Goal: Information Seeking & Learning: Learn about a topic

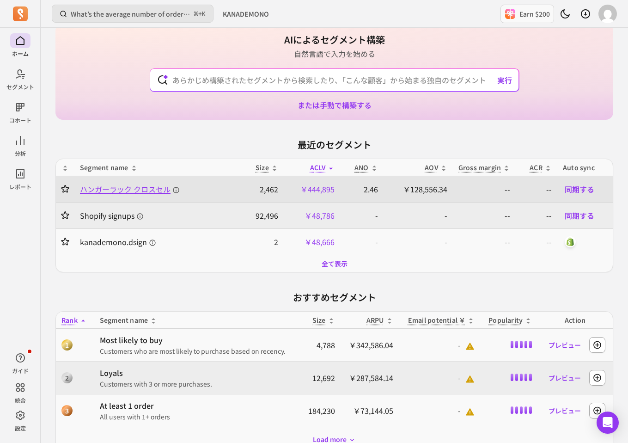
click at [138, 189] on span "ハンガーラック クロスセル" at bounding box center [130, 189] width 100 height 11
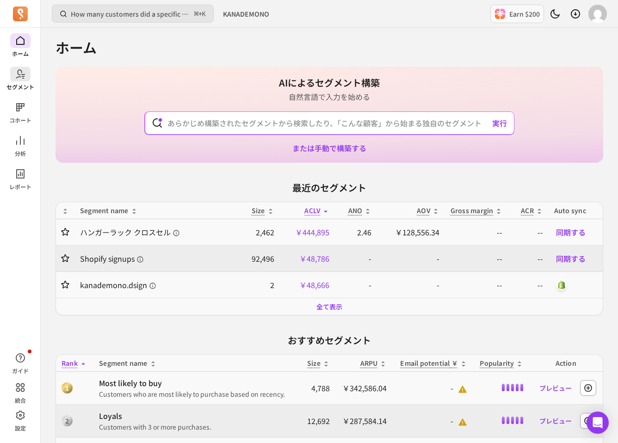
click at [18, 72] on icon at bounding box center [20, 73] width 11 height 11
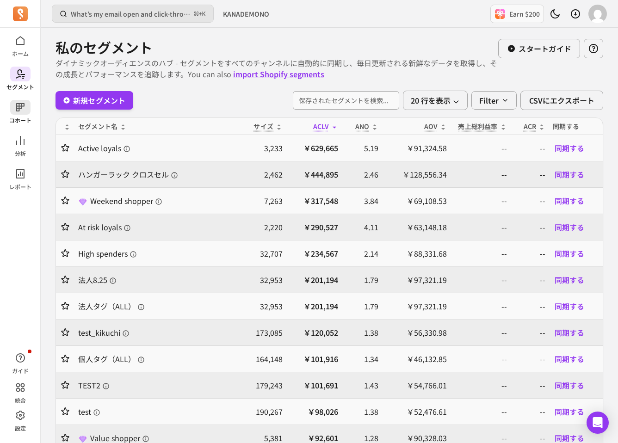
click at [29, 117] on p "コホート" at bounding box center [20, 120] width 22 height 7
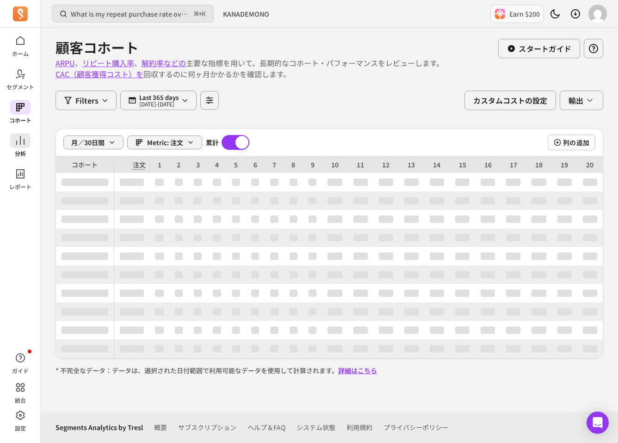
click at [24, 146] on icon at bounding box center [20, 140] width 11 height 11
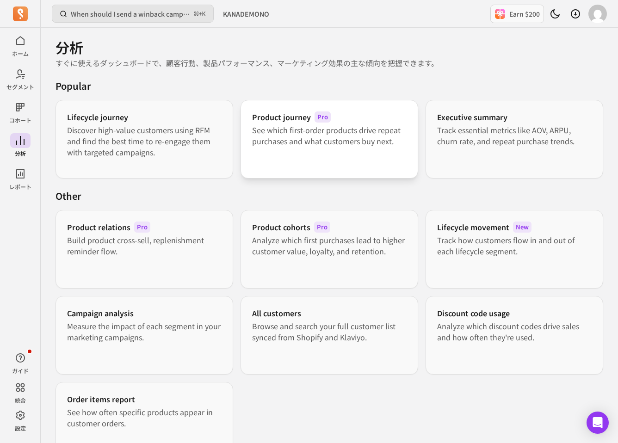
click at [320, 133] on p "See which first-order products drive repeat purchases and what customers buy ne…" at bounding box center [329, 135] width 154 height 22
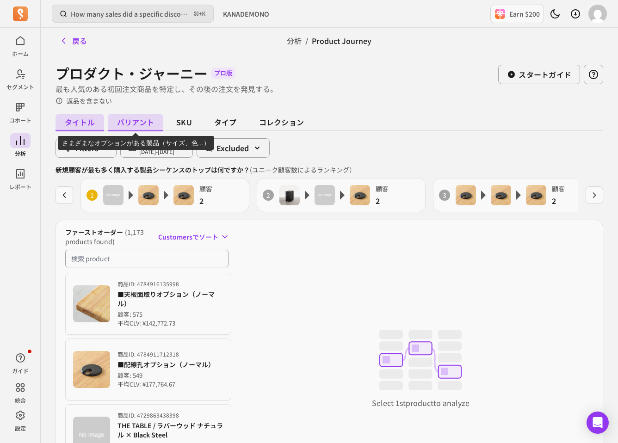
click at [142, 117] on span "バリアント" at bounding box center [135, 123] width 55 height 18
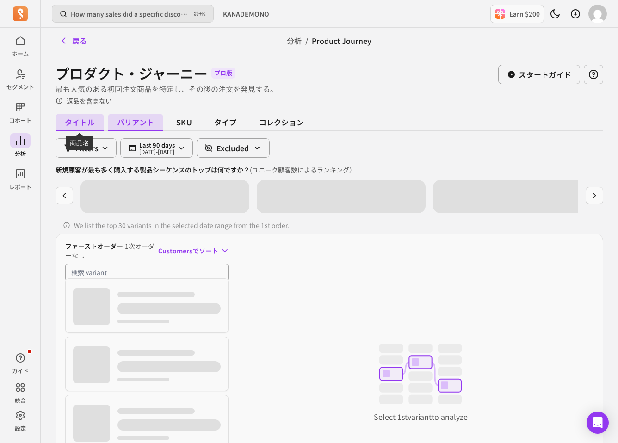
click at [79, 122] on span "タイトル" at bounding box center [79, 123] width 49 height 18
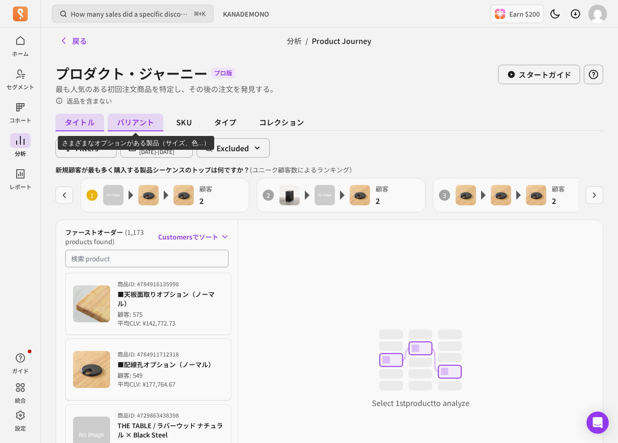
click at [133, 123] on span "バリアント" at bounding box center [135, 123] width 55 height 18
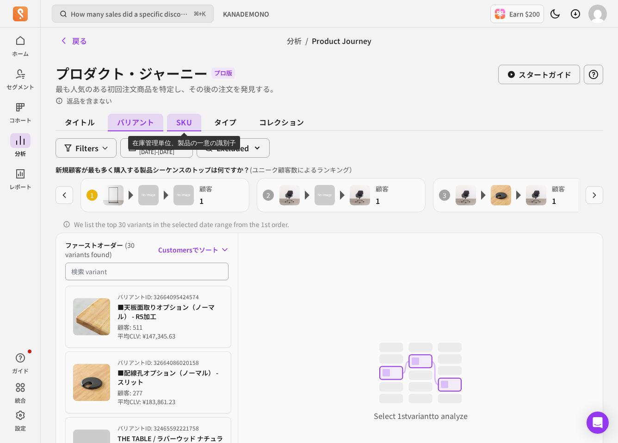
click at [177, 124] on span "SKU" at bounding box center [184, 123] width 34 height 18
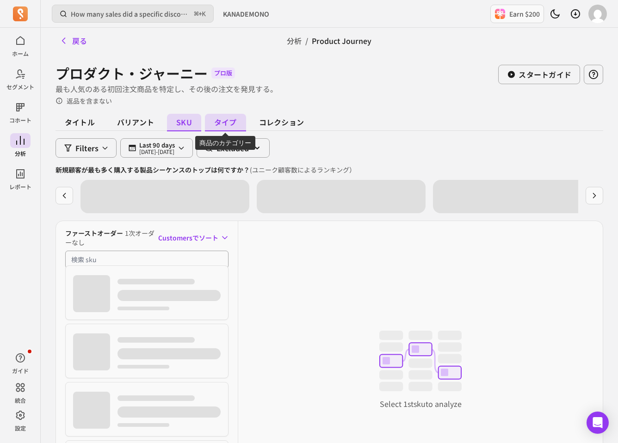
click at [222, 120] on span "タイプ" at bounding box center [225, 123] width 41 height 18
click at [260, 120] on span "コレクション" at bounding box center [281, 123] width 63 height 18
click at [212, 117] on span "タイプ" at bounding box center [225, 123] width 41 height 18
click at [185, 115] on span "SKU" at bounding box center [184, 123] width 34 height 18
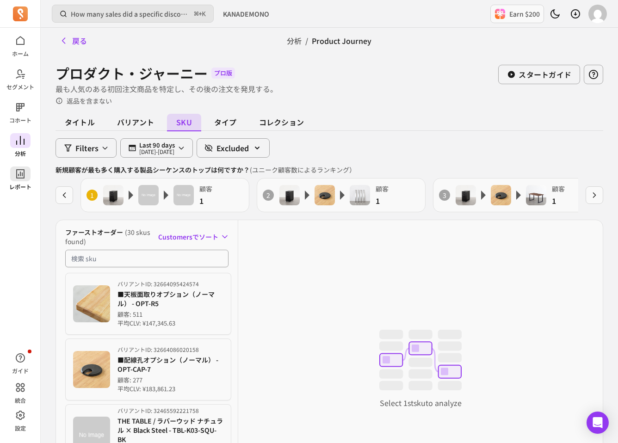
click at [25, 170] on icon at bounding box center [20, 173] width 11 height 11
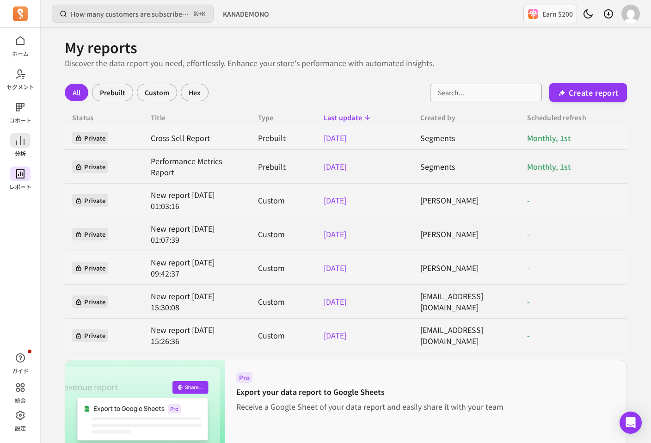
click at [13, 139] on span at bounding box center [20, 140] width 20 height 15
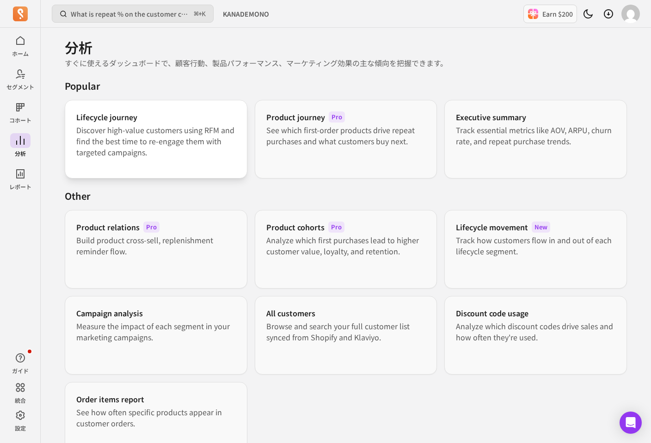
click at [223, 160] on div "Lifecycle journey Discover high-value customers using RFM and find the best tim…" at bounding box center [156, 139] width 183 height 79
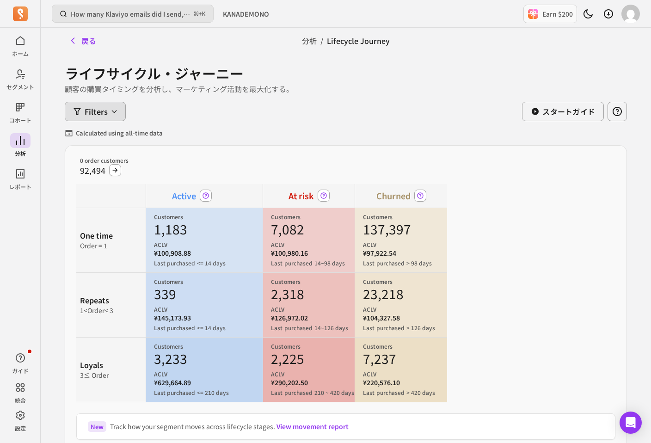
click at [114, 111] on icon "button" at bounding box center [114, 111] width 7 height 7
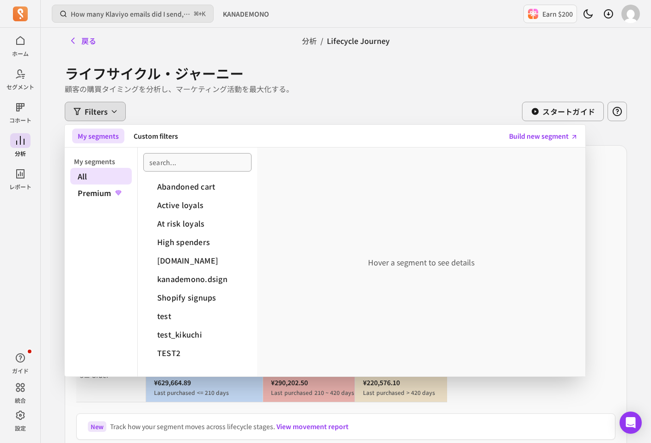
click at [197, 108] on div "Filters My segments Custom filters Build new segment My segments All Premium Ab…" at bounding box center [346, 111] width 562 height 19
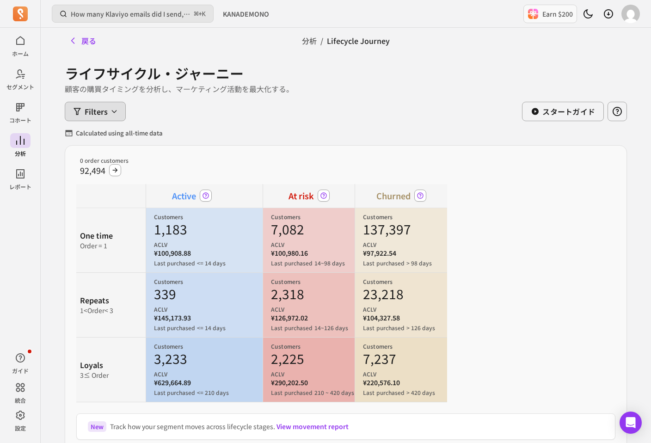
click at [114, 108] on icon "button" at bounding box center [114, 111] width 7 height 7
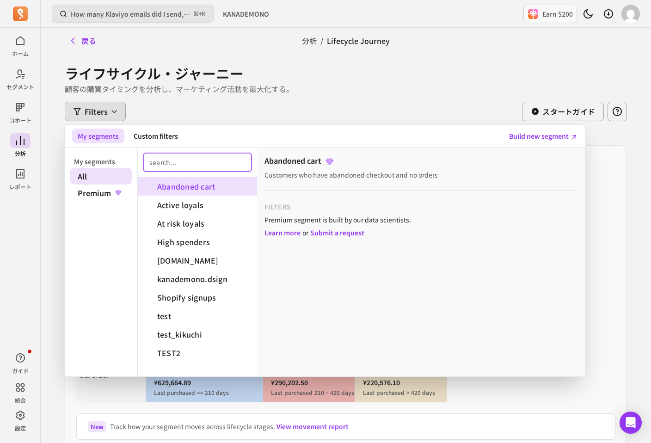
click at [181, 162] on input "search" at bounding box center [197, 162] width 108 height 18
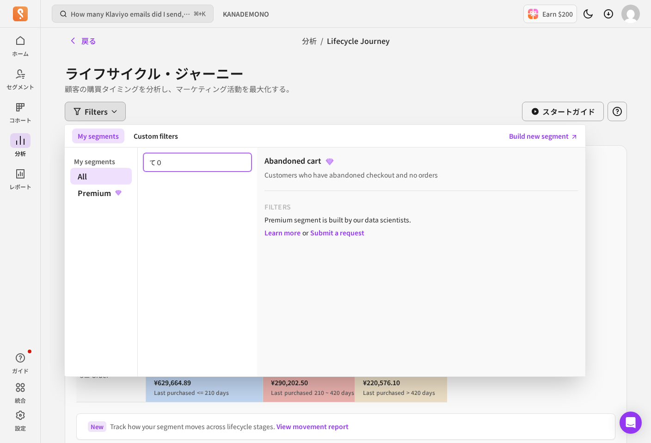
type input "て"
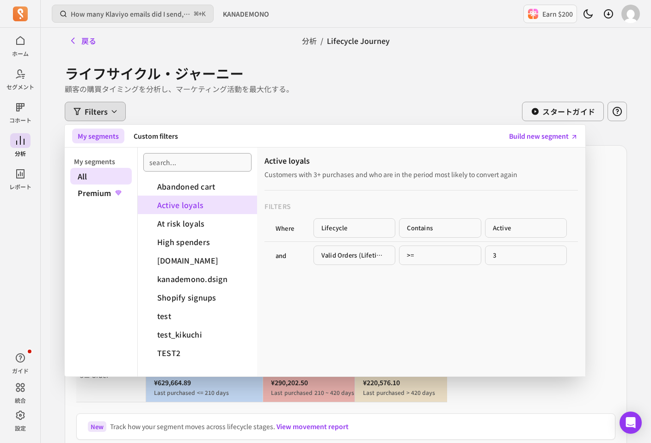
click at [191, 207] on button "Active loyals" at bounding box center [197, 205] width 119 height 18
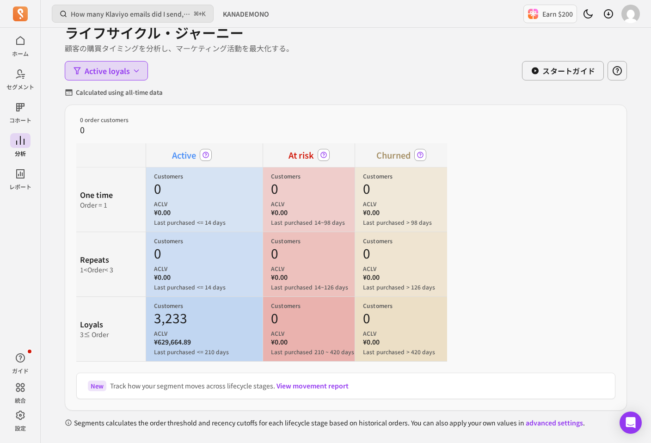
scroll to position [24, 0]
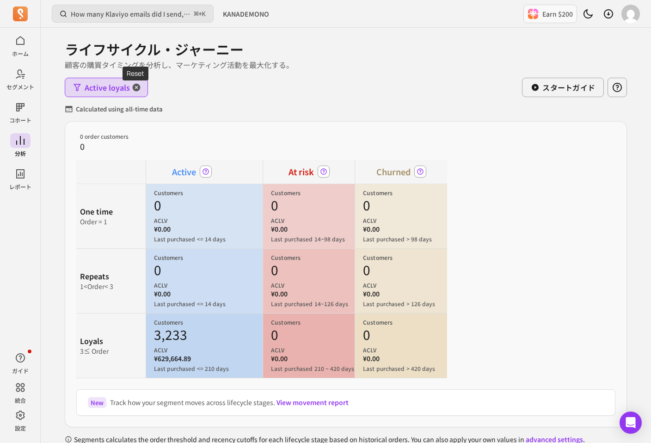
click at [133, 88] on icon "button" at bounding box center [137, 88] width 8 height 8
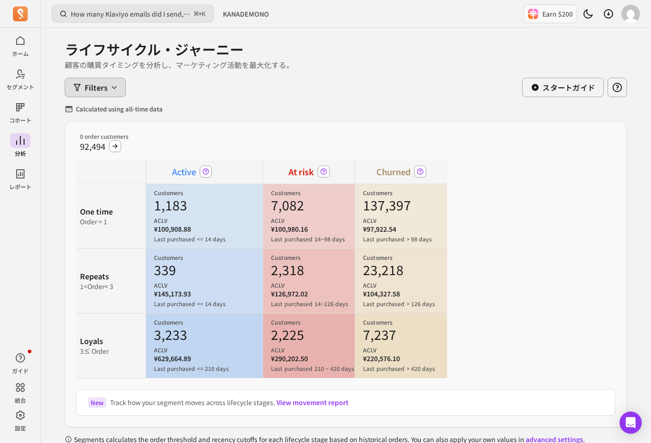
click at [112, 86] on icon "button" at bounding box center [114, 87] width 7 height 7
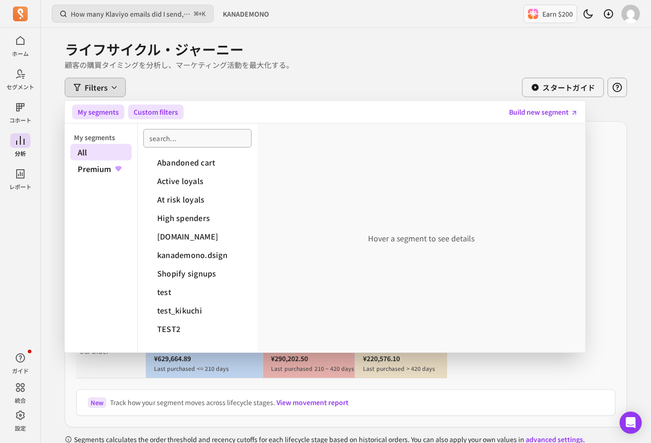
click at [162, 110] on button "Custom filters" at bounding box center [155, 112] width 55 height 15
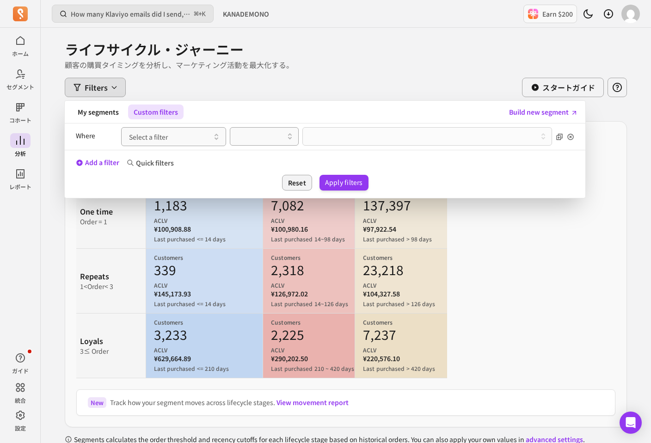
click at [161, 130] on button "Select a filter" at bounding box center [173, 136] width 105 height 19
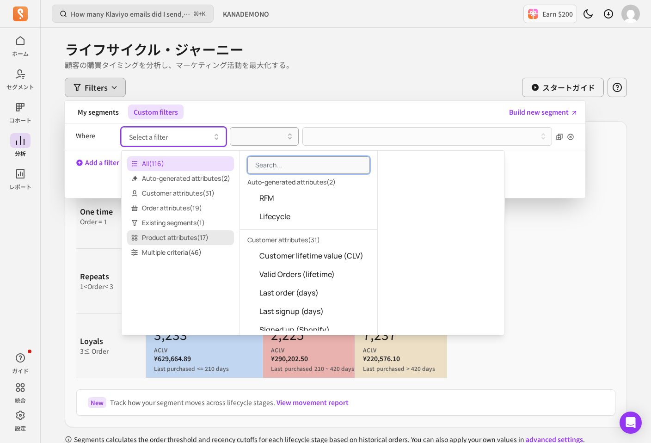
click at [169, 236] on span "Product attributes ( 17 )" at bounding box center [180, 237] width 107 height 15
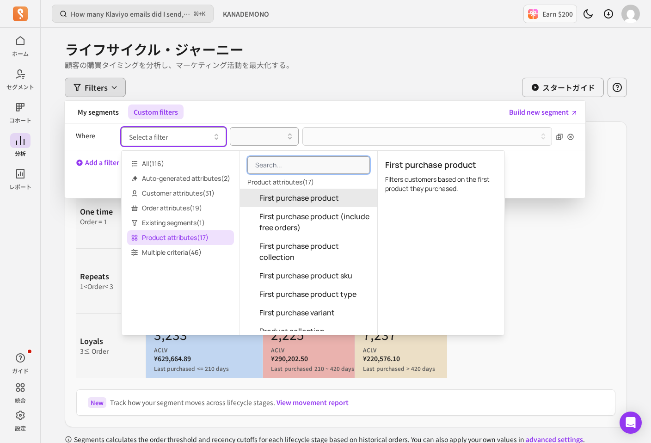
click at [281, 202] on span "First purchase product" at bounding box center [299, 197] width 80 height 11
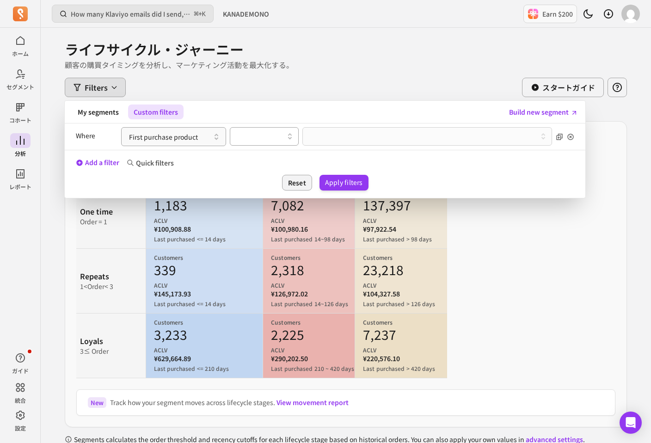
click at [283, 144] on div at bounding box center [264, 136] width 69 height 18
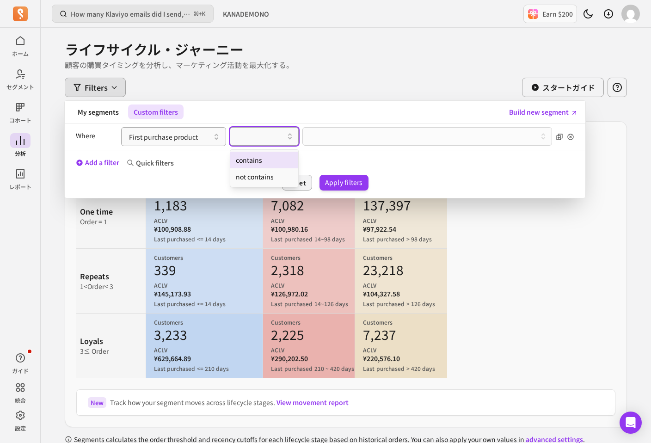
click at [278, 162] on div "contains" at bounding box center [264, 160] width 68 height 17
click at [328, 133] on button at bounding box center [427, 136] width 250 height 18
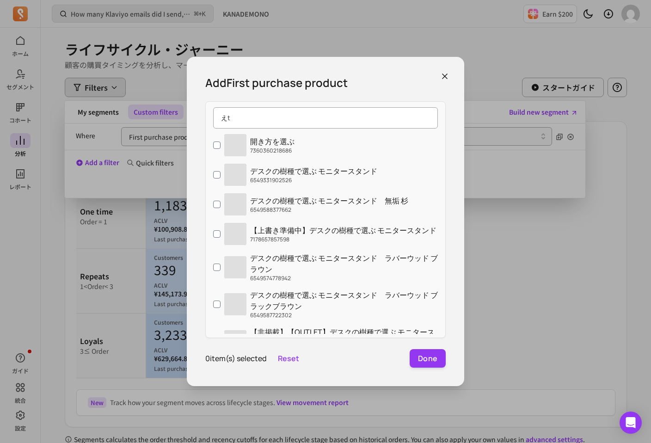
type input "え"
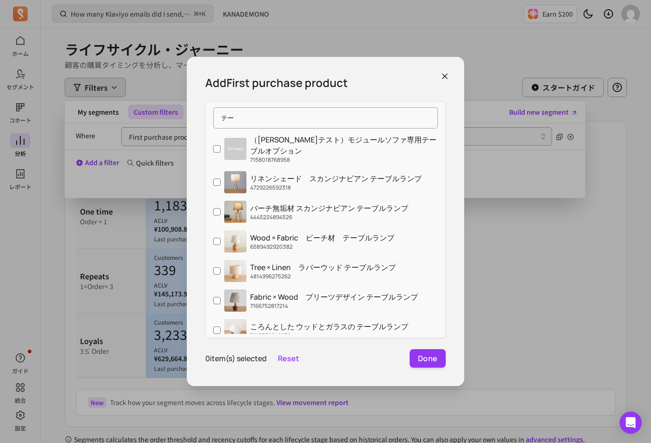
type input "テ"
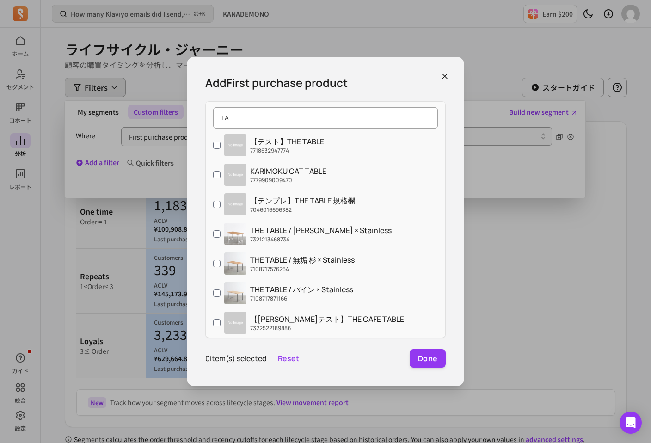
type input "T"
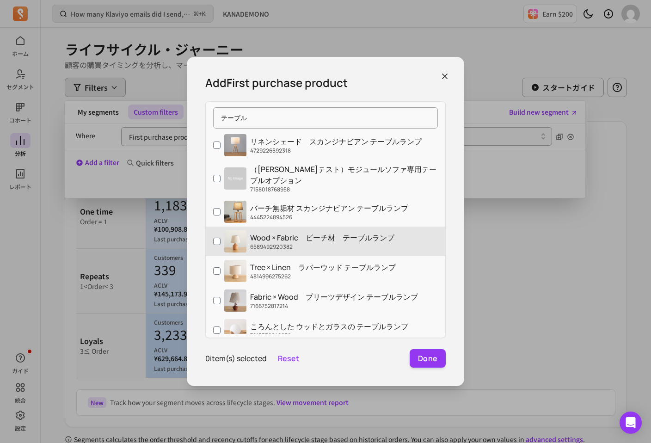
type input "テーブル"
click at [298, 230] on label "Wood × Fabric　ビーチ材　テーブルランプ 6589492920382" at bounding box center [326, 242] width 240 height 30
click at [221, 238] on input "Wood × Fabric　ビーチ材　テーブルランプ 6589492920382" at bounding box center [216, 241] width 7 height 7
checkbox input "true"
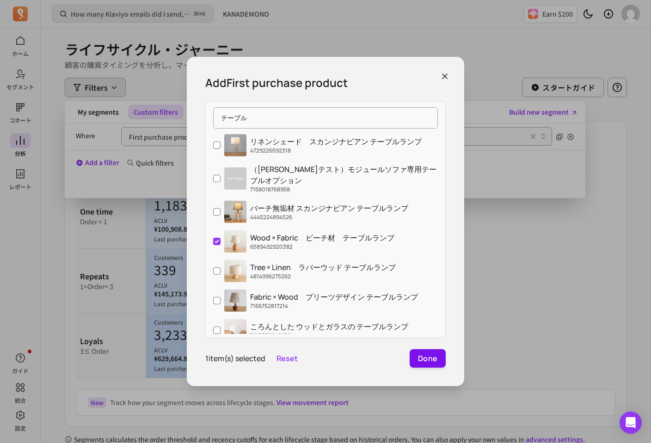
click at [423, 354] on button "Done" at bounding box center [428, 358] width 36 height 18
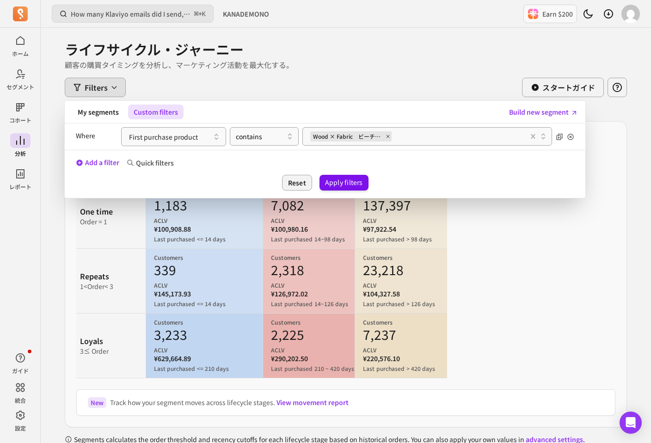
click at [348, 177] on button "Apply filters" at bounding box center [344, 183] width 49 height 16
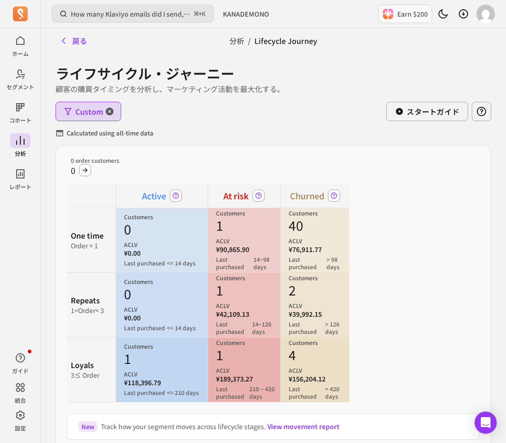
click at [95, 115] on span "Custom" at bounding box center [89, 111] width 28 height 11
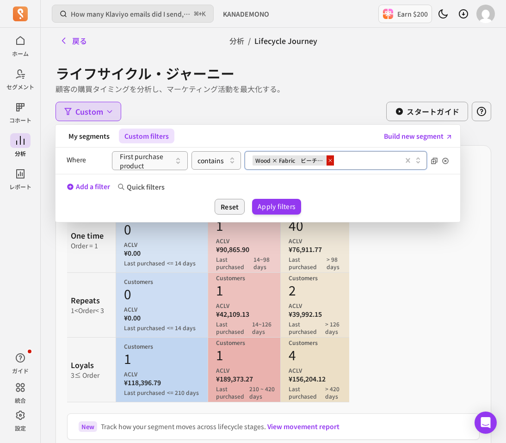
click at [327, 160] on icon at bounding box center [330, 161] width 6 height 6
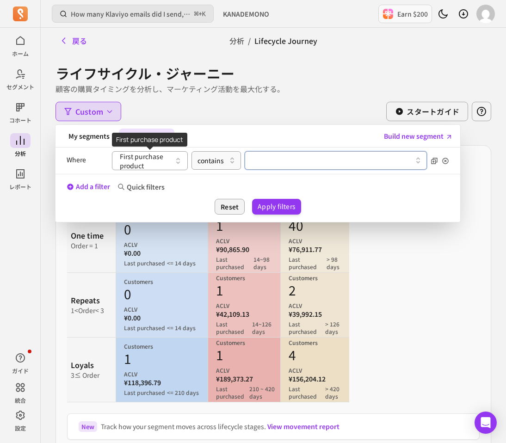
click at [159, 163] on button "First purchase product" at bounding box center [150, 160] width 76 height 19
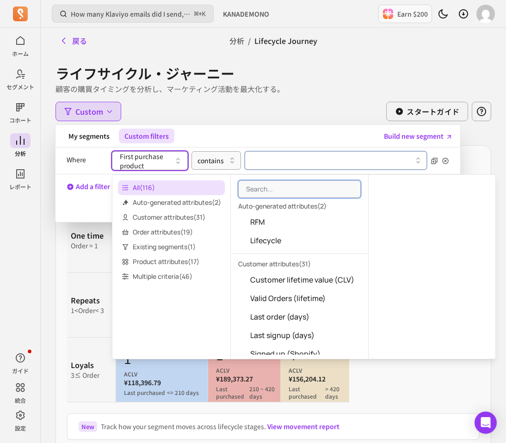
click at [252, 167] on button at bounding box center [336, 160] width 182 height 18
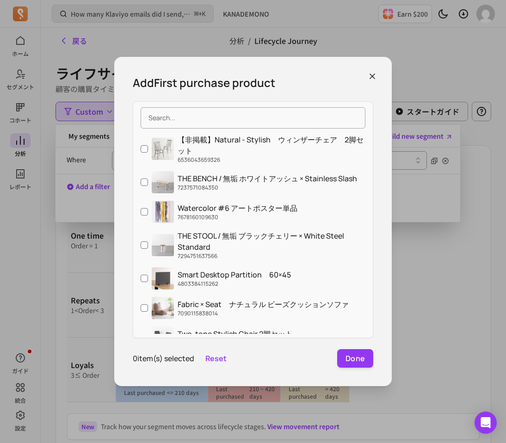
click at [255, 166] on label "【非掲載】Natural - Stylish　ウィンザーチェア　2脚セット 6536043659326" at bounding box center [253, 148] width 240 height 37
click at [148, 153] on input "【非掲載】Natural - Stylish　ウィンザーチェア　2脚セット 6536043659326" at bounding box center [144, 148] width 7 height 7
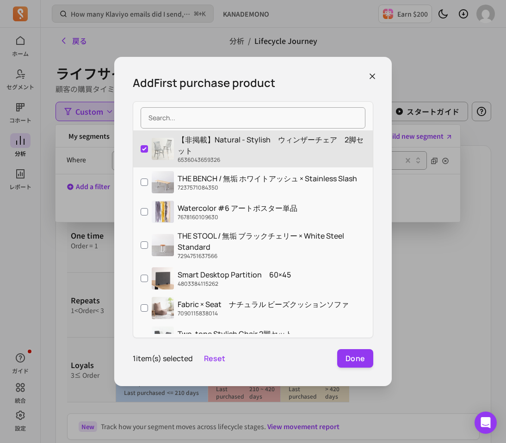
click at [222, 155] on p "【非掲載】Natural - Stylish　ウィンザーチェア　2脚セット" at bounding box center [272, 145] width 188 height 22
click at [148, 153] on input "【非掲載】Natural - Stylish　ウィンザーチェア　2脚セット 6536043659326" at bounding box center [144, 148] width 7 height 7
checkbox input "false"
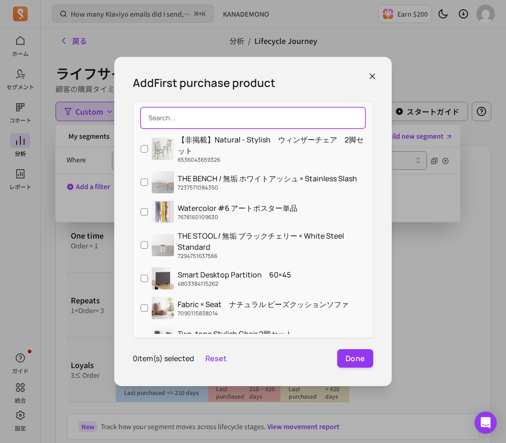
click at [240, 125] on input "search" at bounding box center [253, 117] width 225 height 21
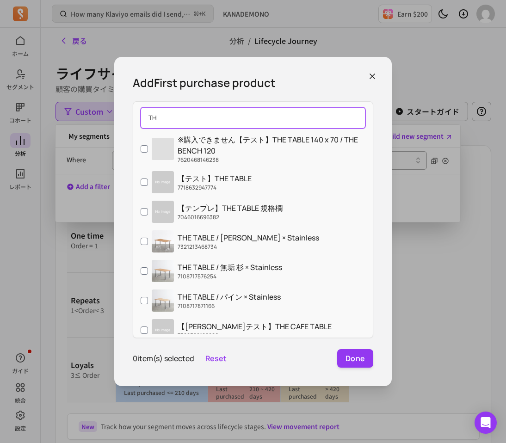
type input "T"
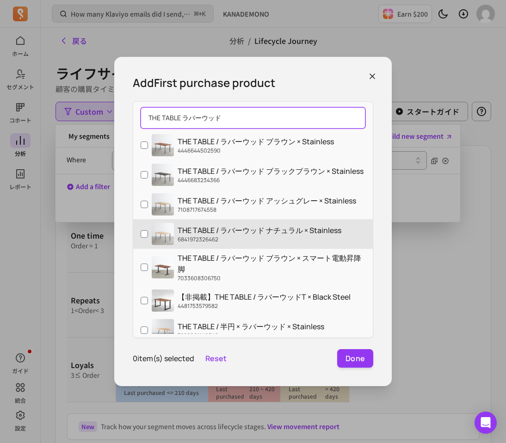
type input "THE TABLE ラバーウッド"
click at [253, 231] on p "THE TABLE / ラバーウッド ナチュラル × Stainless" at bounding box center [260, 230] width 164 height 11
click at [148, 231] on input "THE TABLE / ラバーウッド ナチュラル × Stainless 6841972326462" at bounding box center [144, 233] width 7 height 7
checkbox input "true"
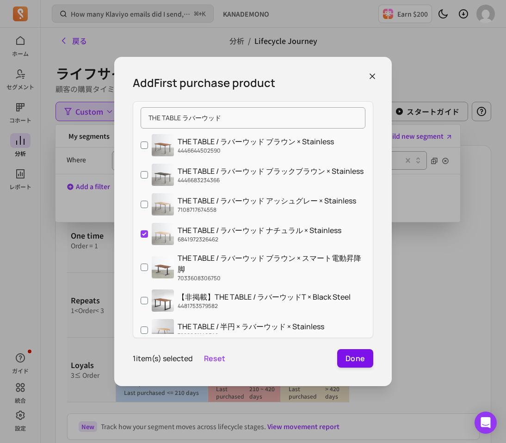
click at [354, 354] on button "Done" at bounding box center [355, 358] width 36 height 18
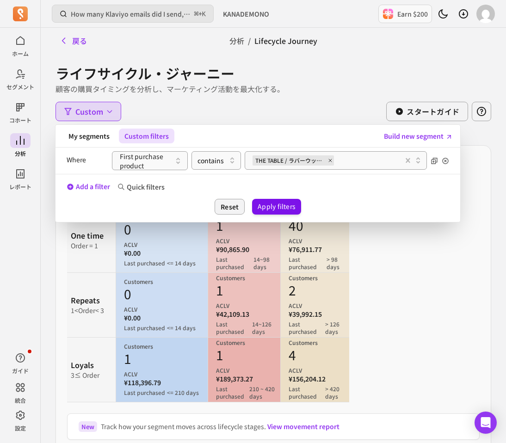
click at [280, 209] on button "Apply filters" at bounding box center [276, 207] width 49 height 16
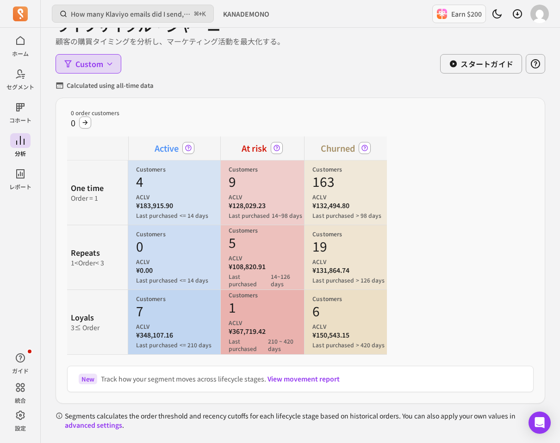
scroll to position [48, 0]
click at [161, 177] on div "4 ACLV" at bounding box center [178, 186] width 84 height 28
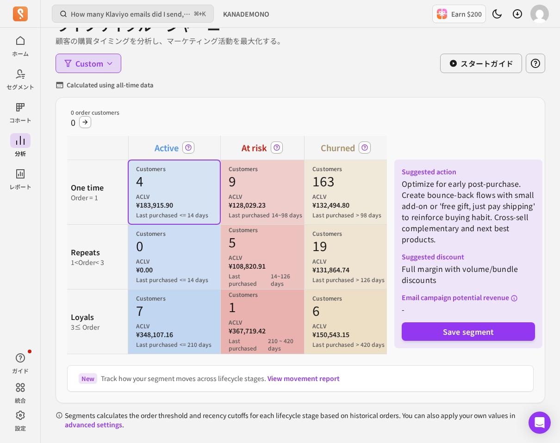
click at [148, 183] on div "4 ACLV" at bounding box center [178, 186] width 84 height 28
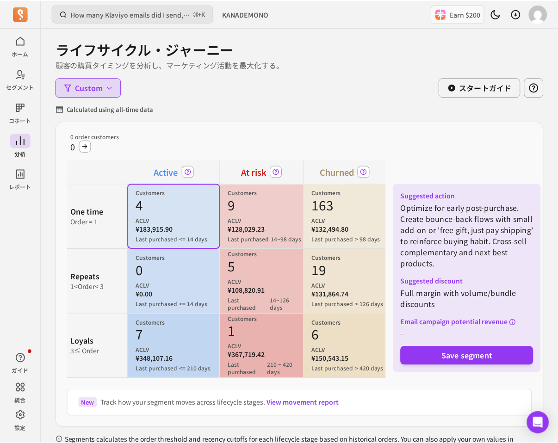
scroll to position [25, 0]
click at [88, 93] on button "Custom" at bounding box center [88, 86] width 66 height 19
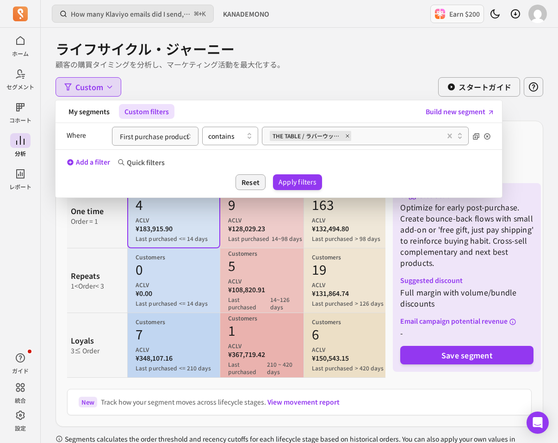
click at [244, 137] on icon at bounding box center [249, 135] width 11 height 11
click at [191, 137] on icon "button" at bounding box center [188, 136] width 11 height 11
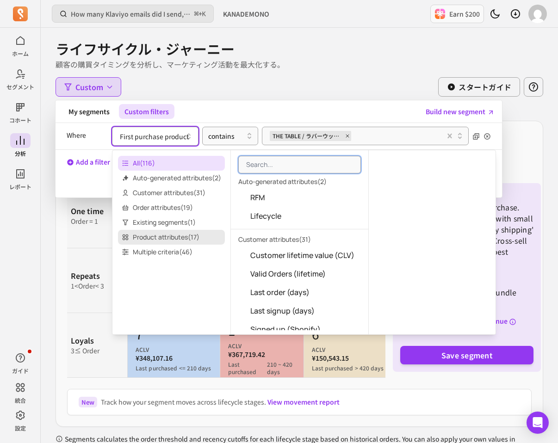
click at [171, 239] on span "Product attributes ( 17 )" at bounding box center [171, 237] width 107 height 15
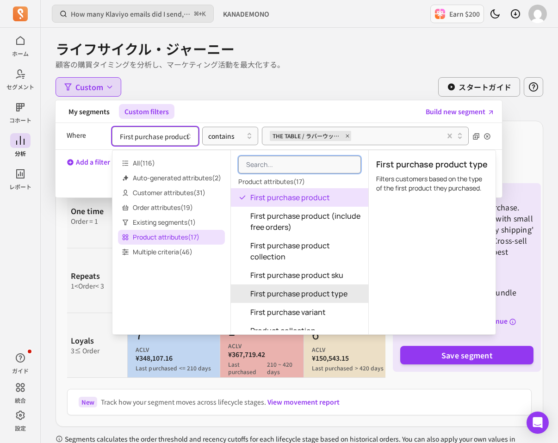
click at [274, 289] on span "First purchase product type" at bounding box center [298, 293] width 97 height 11
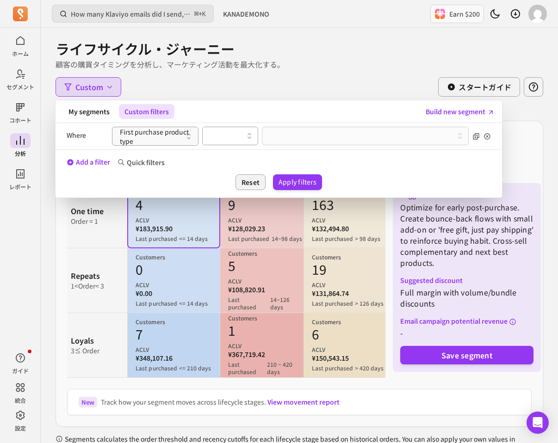
click at [238, 132] on div at bounding box center [226, 135] width 37 height 11
click at [233, 154] on div "contains" at bounding box center [230, 159] width 55 height 17
click at [280, 138] on button at bounding box center [365, 136] width 206 height 18
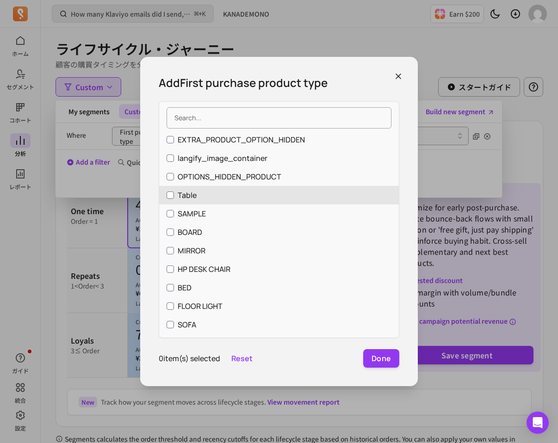
click at [176, 196] on label "Table" at bounding box center [279, 195] width 240 height 18
click at [174, 196] on input "Table" at bounding box center [169, 194] width 7 height 7
checkbox input "true"
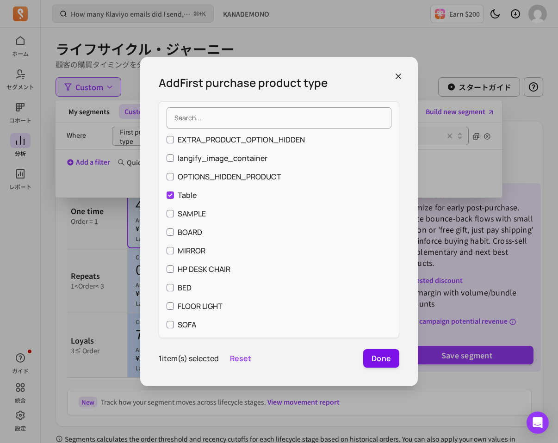
click at [381, 358] on button "Done" at bounding box center [381, 358] width 36 height 18
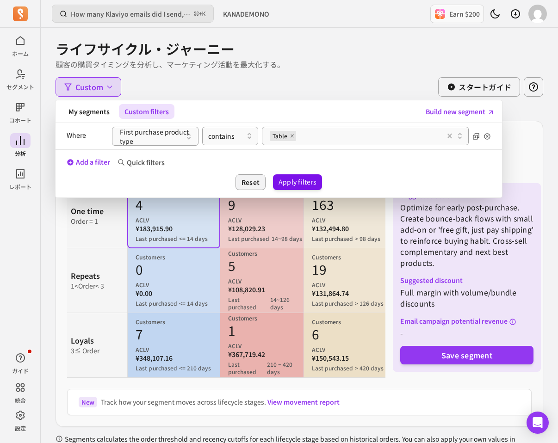
click at [314, 183] on button "Apply filters" at bounding box center [297, 182] width 49 height 16
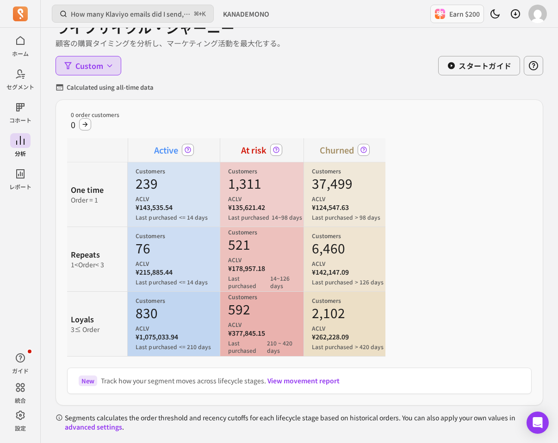
scroll to position [45, 0]
click at [165, 339] on p "¥1,075,033.94" at bounding box center [177, 336] width 84 height 9
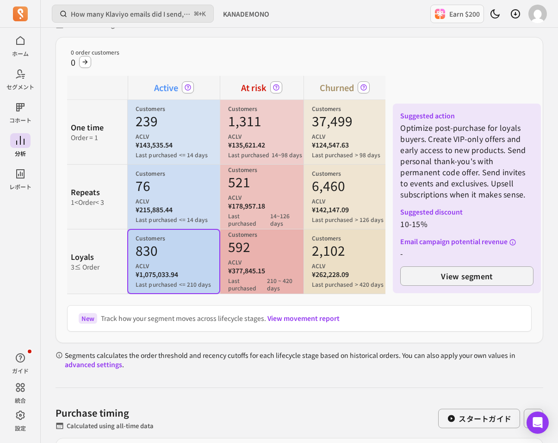
scroll to position [152, 0]
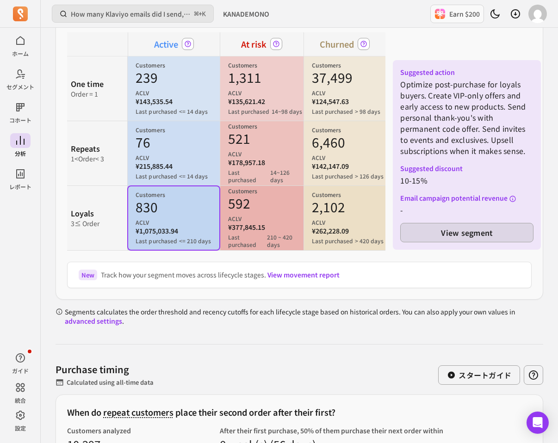
click at [439, 236] on button "View segment" at bounding box center [466, 232] width 133 height 19
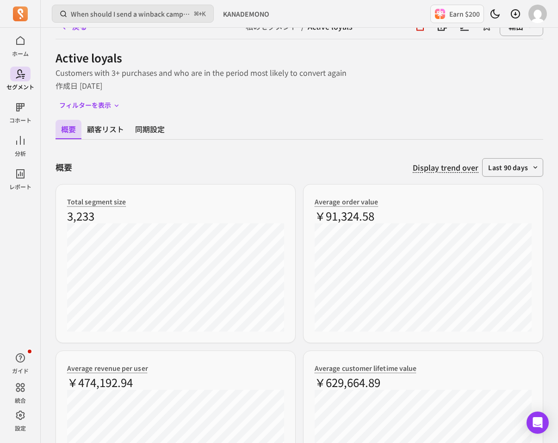
scroll to position [28, 0]
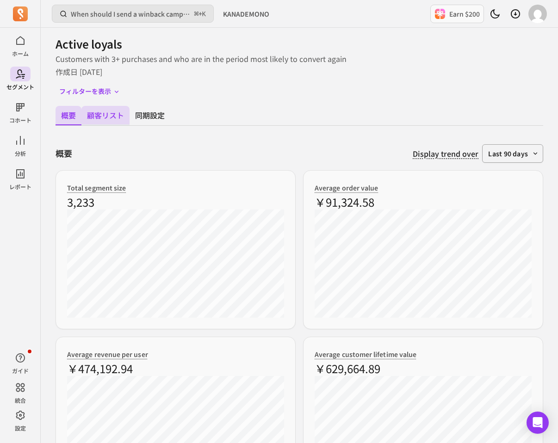
click at [103, 108] on button "顧客リスト" at bounding box center [105, 115] width 48 height 19
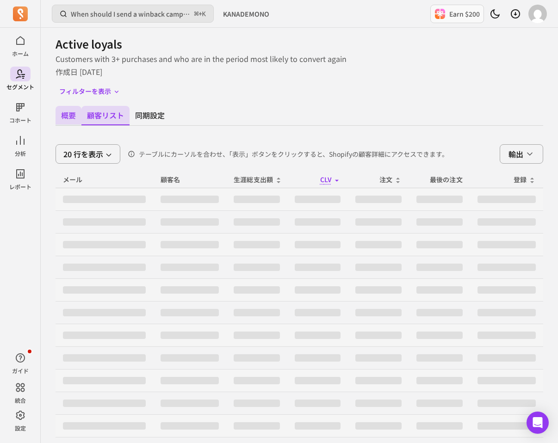
click at [68, 112] on button "概要" at bounding box center [68, 115] width 26 height 19
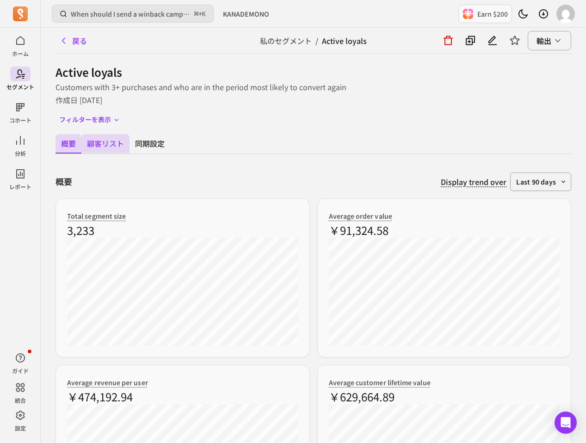
click at [112, 141] on button "顧客リスト" at bounding box center [105, 143] width 48 height 19
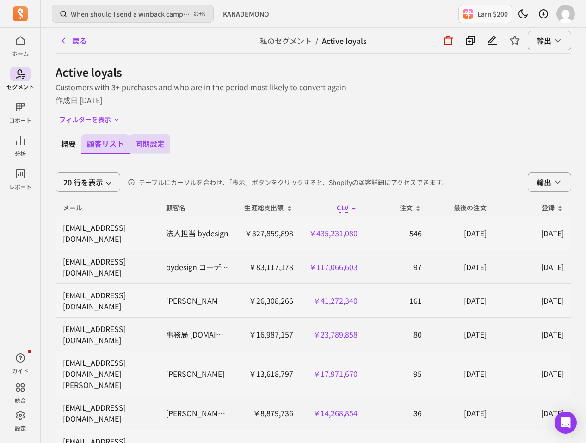
click at [143, 139] on button "同期設定" at bounding box center [149, 143] width 41 height 19
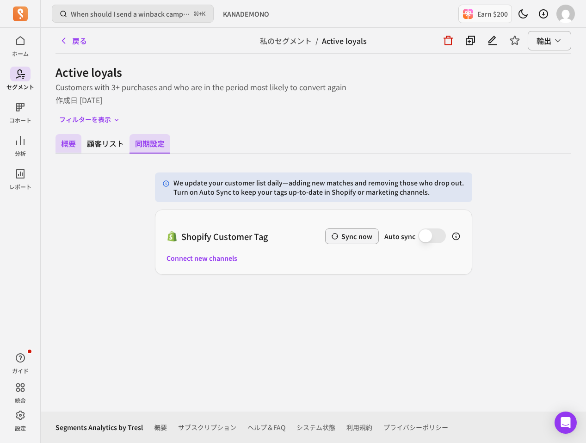
click at [78, 142] on button "概要" at bounding box center [68, 143] width 26 height 19
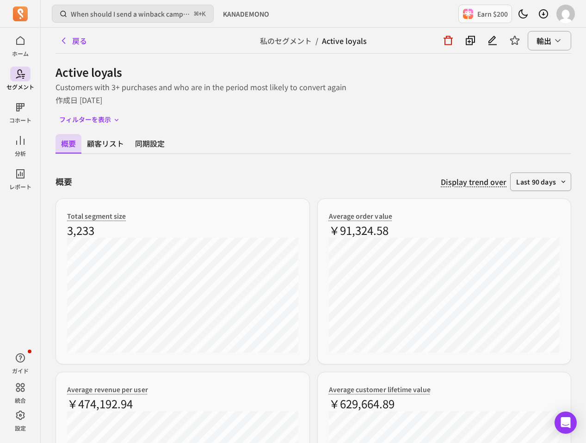
click at [217, 228] on p "3,233" at bounding box center [182, 230] width 231 height 15
click at [100, 124] on button "フィルターを表示" at bounding box center [89, 120] width 68 height 14
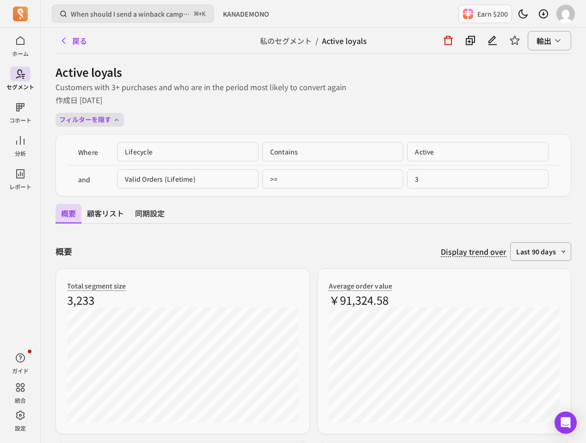
click at [94, 115] on button "フィルターを隠す" at bounding box center [89, 120] width 68 height 14
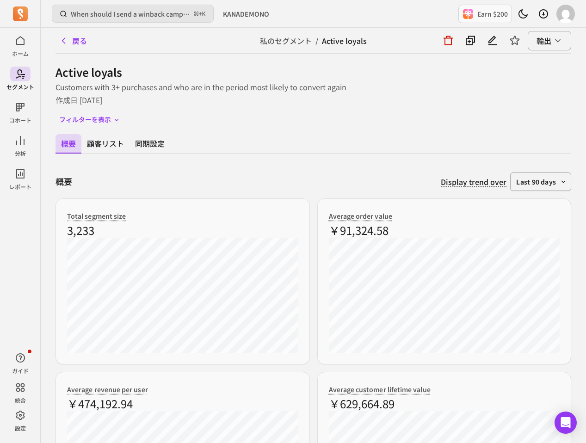
click at [72, 138] on button "概要" at bounding box center [68, 143] width 26 height 19
click at [75, 45] on button "戻る" at bounding box center [73, 40] width 36 height 18
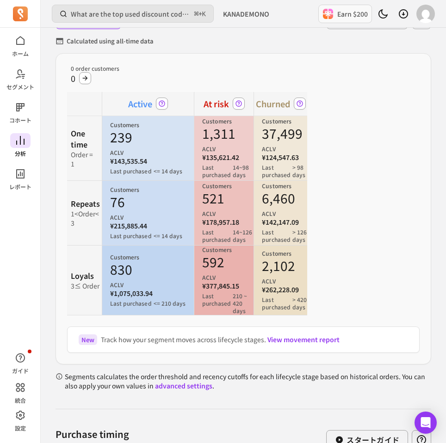
scroll to position [93, 0]
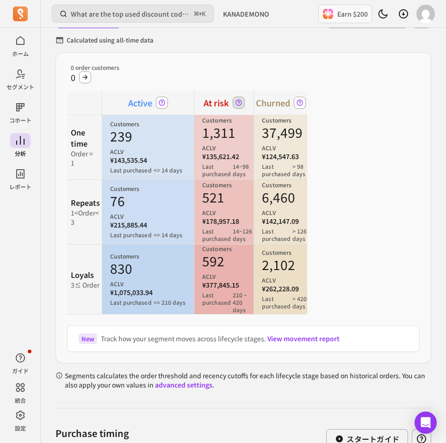
click at [240, 100] on icon at bounding box center [238, 102] width 7 height 7
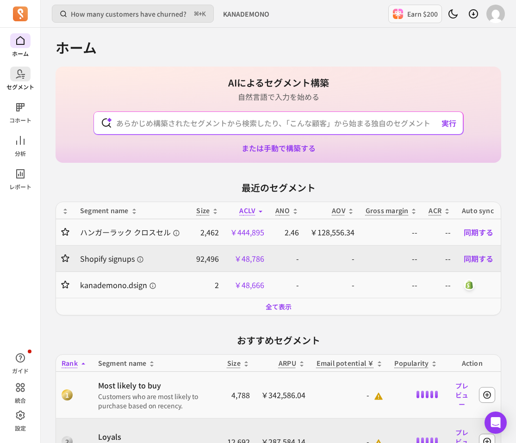
click at [22, 79] on icon at bounding box center [20, 73] width 11 height 11
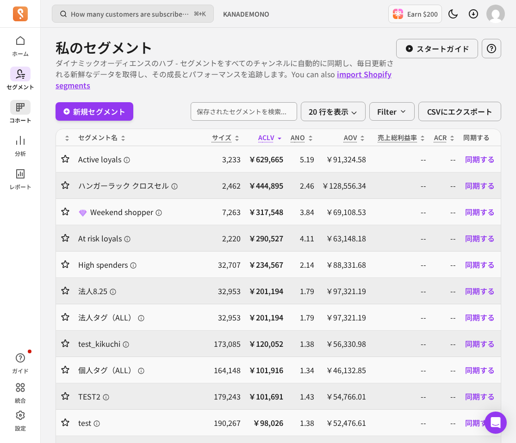
click at [31, 112] on link "コホート" at bounding box center [20, 112] width 40 height 24
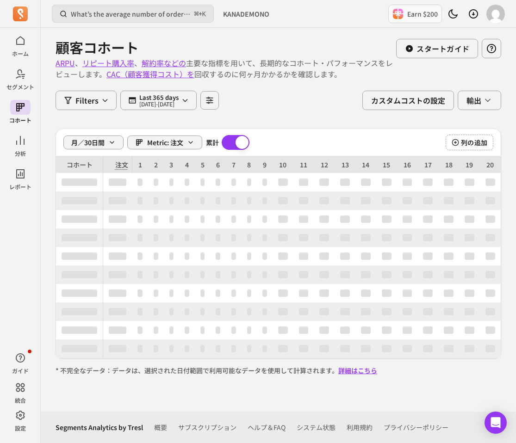
click at [21, 141] on icon at bounding box center [20, 140] width 11 height 11
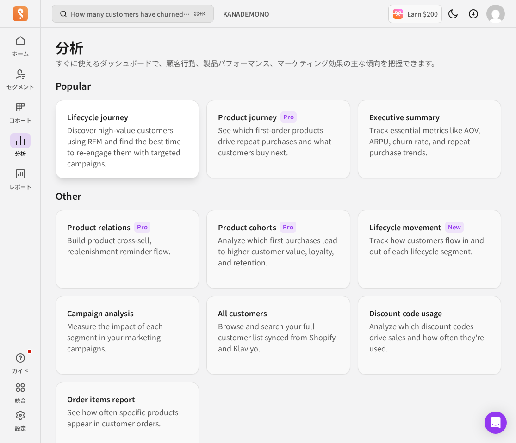
click at [144, 129] on p "Discover high-value customers using RFM and find the best time to re-engage the…" at bounding box center [127, 146] width 120 height 44
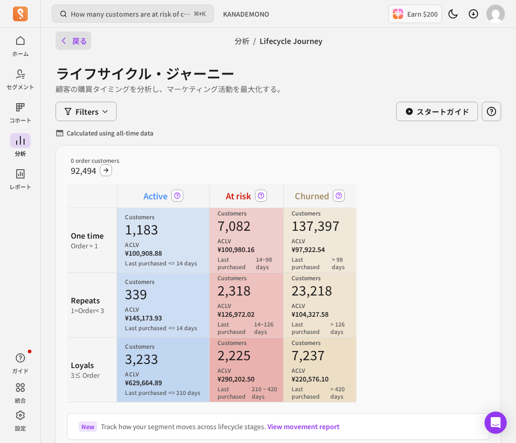
click at [60, 39] on icon "button" at bounding box center [63, 40] width 9 height 9
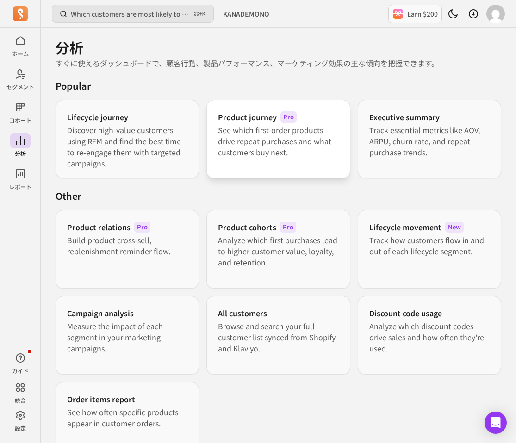
click at [255, 137] on p "See which first-order products drive repeat purchases and what customers buy ne…" at bounding box center [278, 140] width 120 height 33
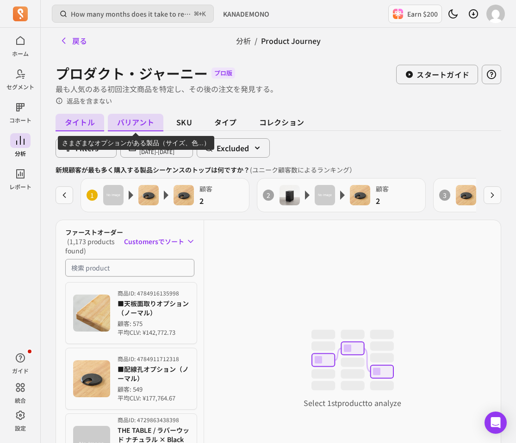
click at [159, 123] on span "バリアント" at bounding box center [135, 123] width 55 height 18
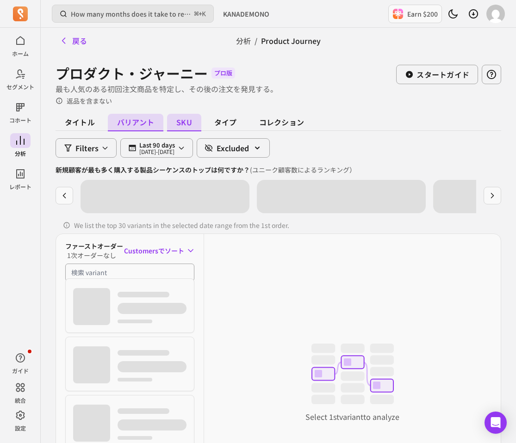
click at [183, 123] on span "SKU" at bounding box center [184, 123] width 34 height 18
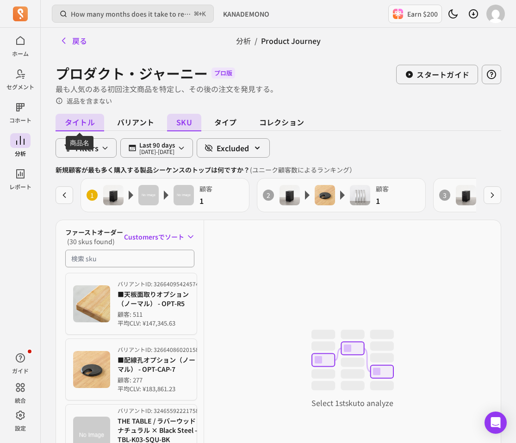
click at [102, 127] on span "タイトル" at bounding box center [79, 123] width 49 height 18
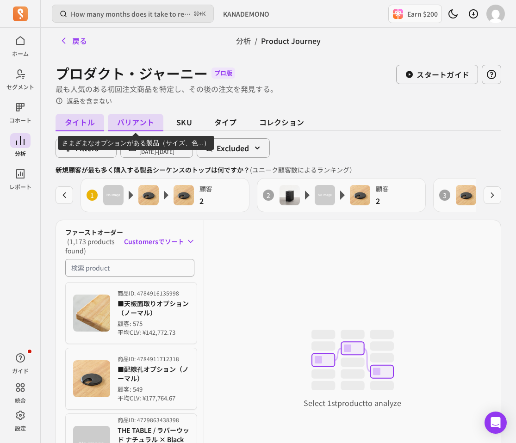
click at [121, 123] on span "バリアント" at bounding box center [135, 123] width 55 height 18
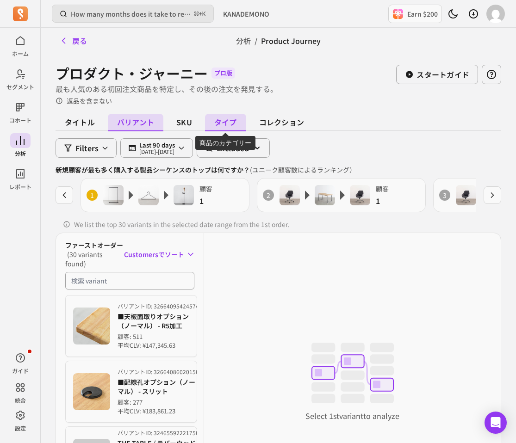
click at [224, 115] on span "タイプ" at bounding box center [225, 123] width 41 height 18
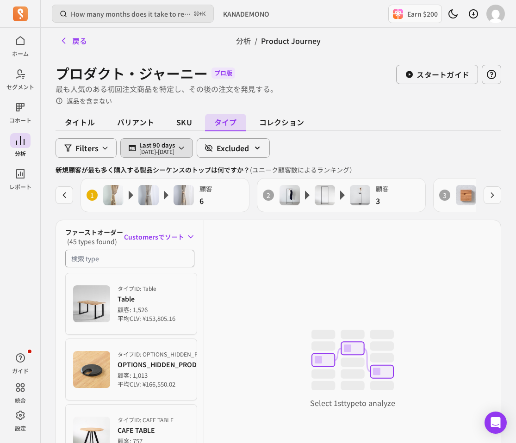
click at [175, 149] on p "2025-07-11 - 2025-10-09" at bounding box center [157, 152] width 36 height 6
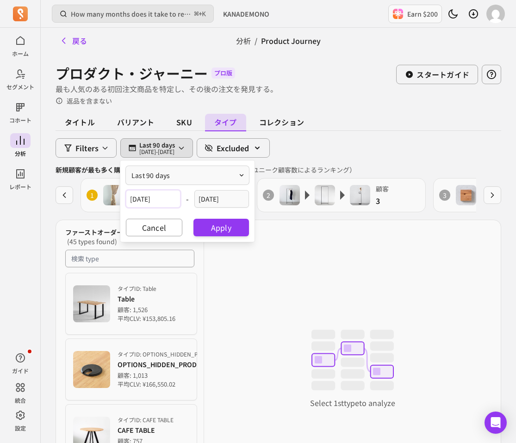
click at [168, 195] on input "[DATE]" at bounding box center [153, 199] width 55 height 18
select select "2025"
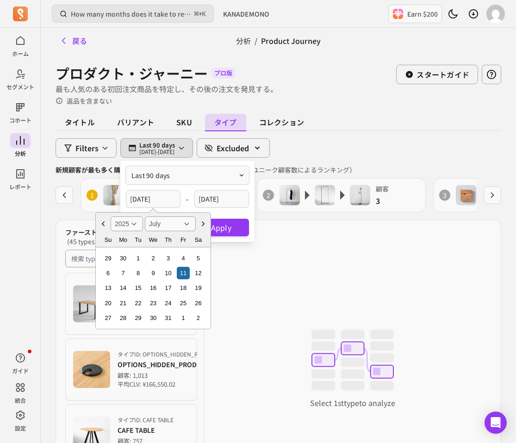
click at [105, 224] on icon "Choose Date" at bounding box center [102, 223] width 9 height 9
click at [101, 226] on icon "Choose Date" at bounding box center [102, 223] width 9 height 9
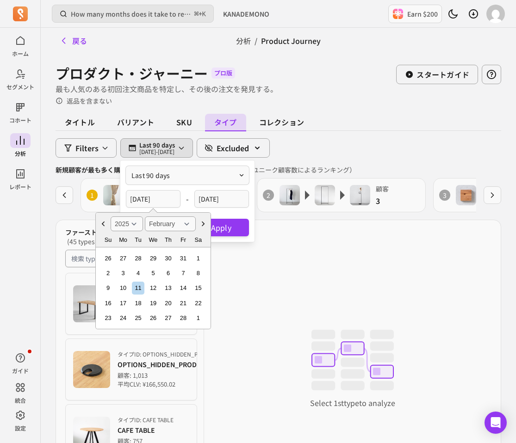
click at [101, 226] on icon "Choose Date" at bounding box center [102, 223] width 9 height 9
select select "January"
click at [153, 252] on div "1" at bounding box center [153, 258] width 12 height 12
type input "2025-01-01"
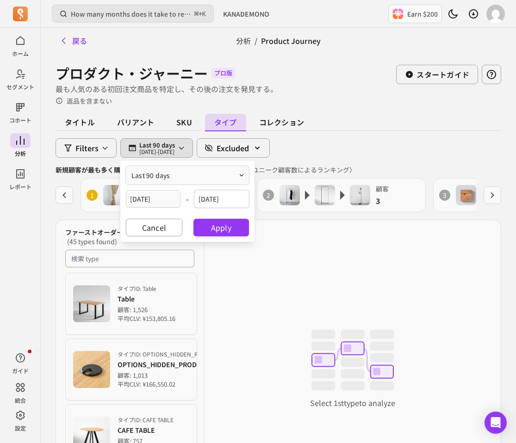
click at [223, 201] on input "[DATE]" at bounding box center [221, 199] width 55 height 18
select select "2025"
select select "October"
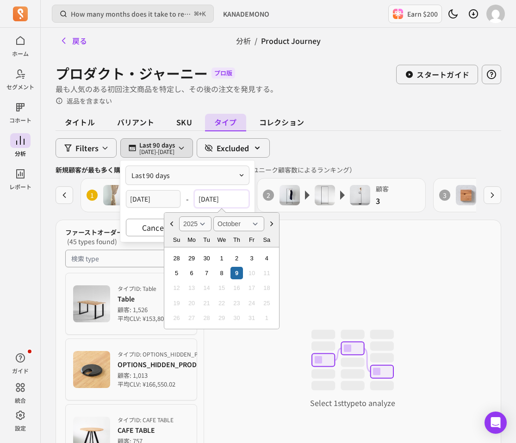
click at [240, 198] on input "[DATE]" at bounding box center [221, 199] width 55 height 18
click at [235, 203] on input "[DATE]" at bounding box center [221, 199] width 55 height 18
click at [259, 204] on div "2 顧客 3" at bounding box center [341, 195] width 169 height 34
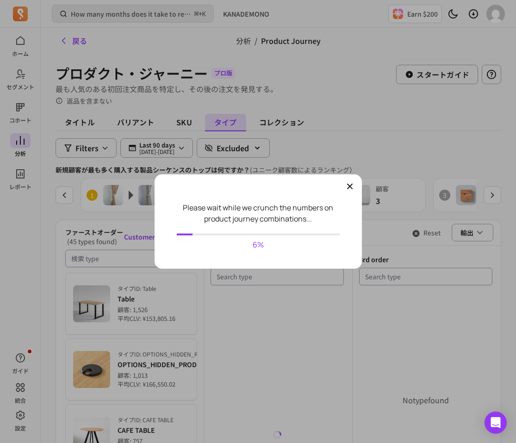
click at [349, 183] on icon "button" at bounding box center [349, 186] width 9 height 9
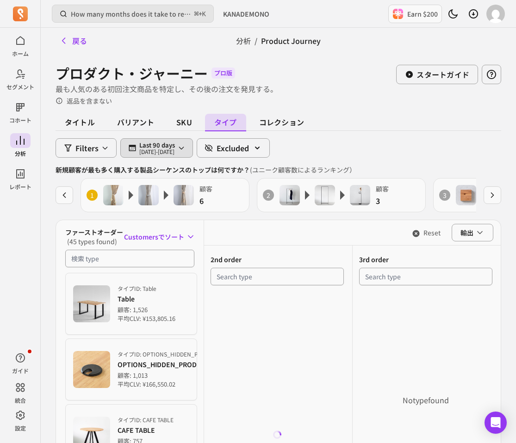
click at [132, 149] on icon "button" at bounding box center [132, 148] width 8 height 8
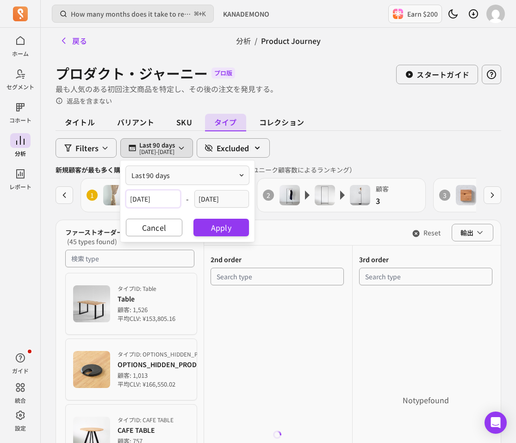
click at [164, 194] on input "2025-01-01" at bounding box center [153, 199] width 55 height 18
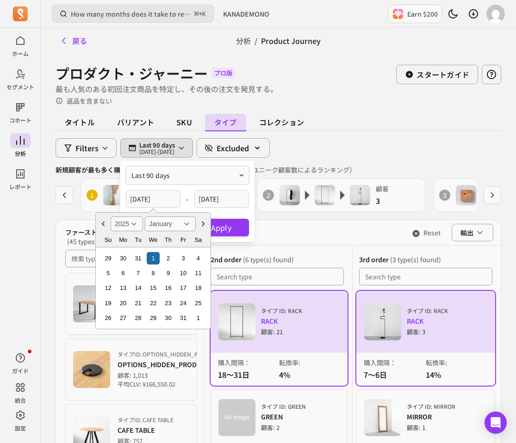
click at [101, 224] on icon "Choose Date" at bounding box center [102, 223] width 9 height 9
select select "2024"
click at [101, 224] on icon "Choose Date" at bounding box center [102, 223] width 9 height 9
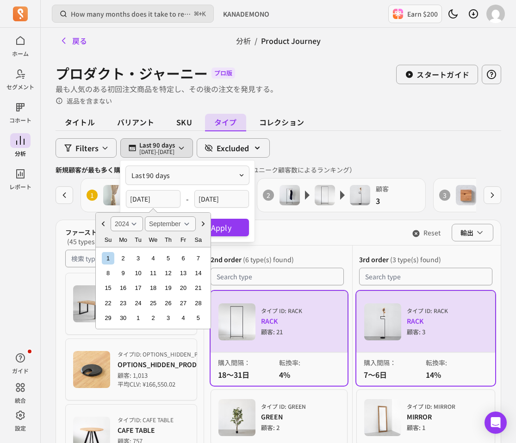
click at [101, 224] on icon "Choose Date" at bounding box center [102, 223] width 9 height 9
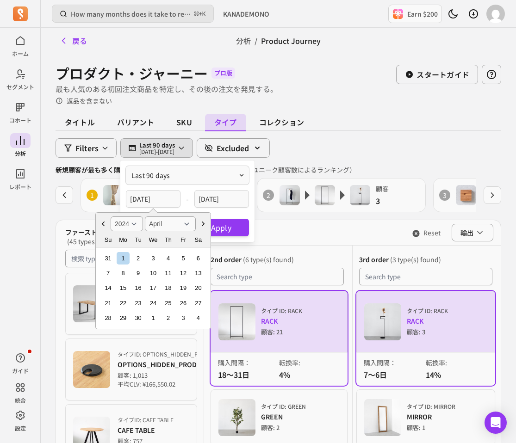
click at [101, 224] on icon "Choose Date" at bounding box center [102, 223] width 9 height 9
click at [103, 224] on icon "Choose Date" at bounding box center [102, 223] width 9 height 9
select select "January"
click at [121, 257] on div "1" at bounding box center [123, 258] width 12 height 12
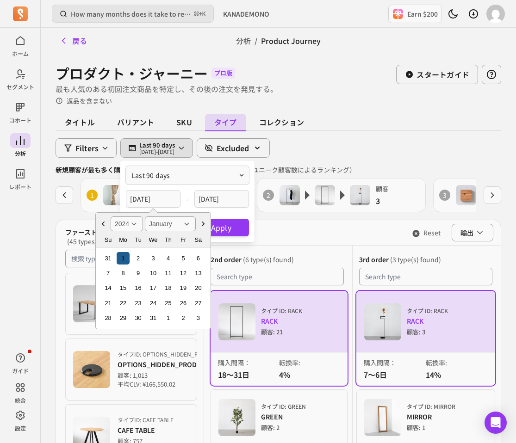
type input "2024-01-01"
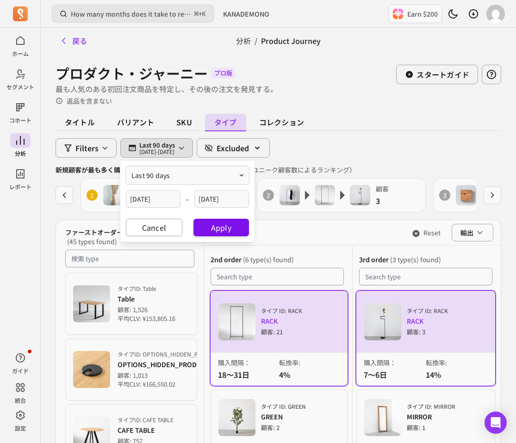
click at [209, 223] on button "Apply" at bounding box center [220, 228] width 55 height 18
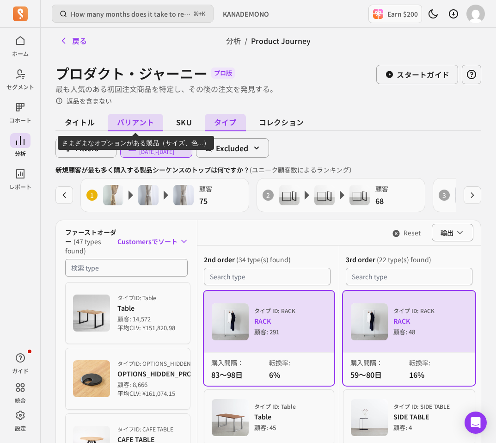
click at [160, 124] on span "バリアント" at bounding box center [135, 123] width 55 height 18
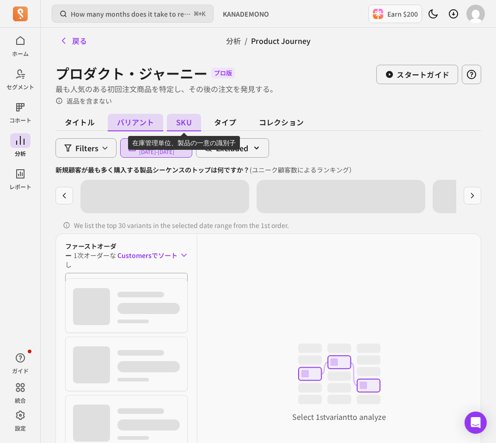
click at [183, 123] on span "SKU" at bounding box center [184, 123] width 34 height 18
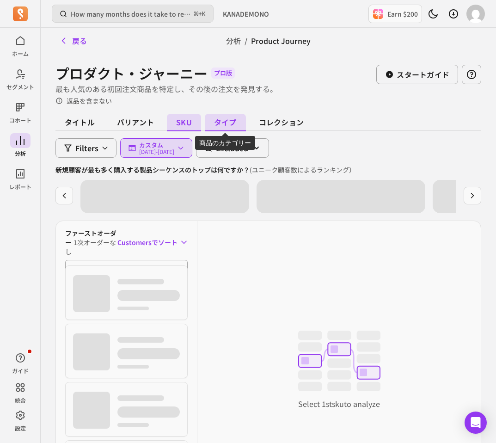
click at [209, 126] on span "タイプ" at bounding box center [225, 123] width 41 height 18
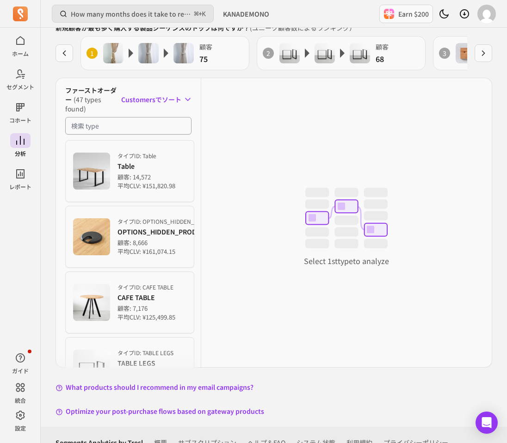
scroll to position [157, 0]
